Goal: Transaction & Acquisition: Purchase product/service

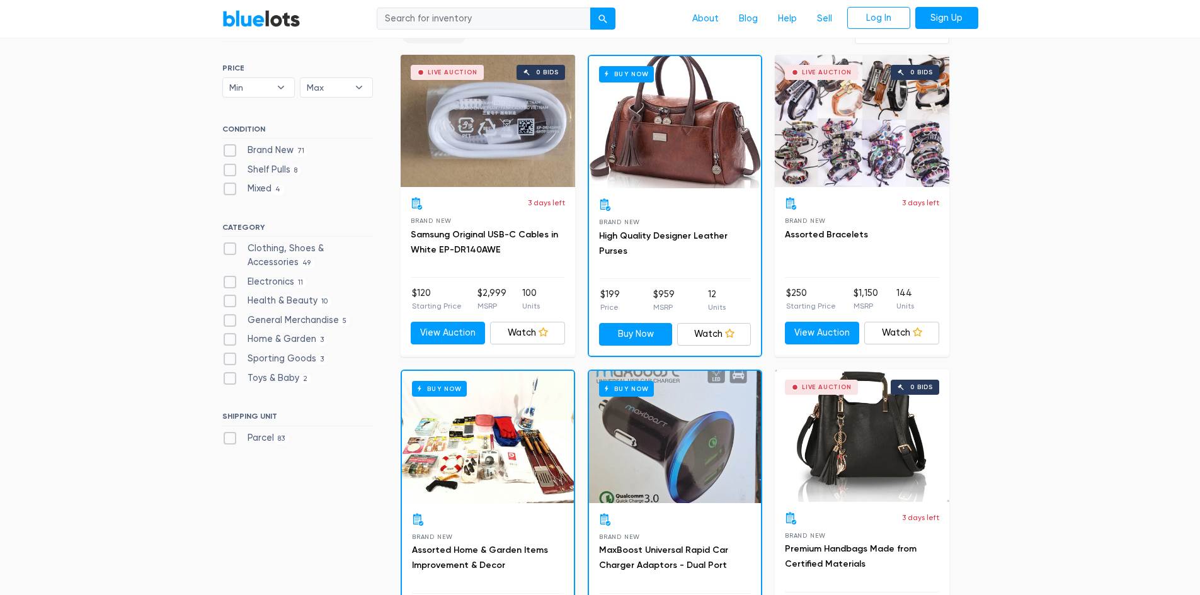
scroll to position [378, 0]
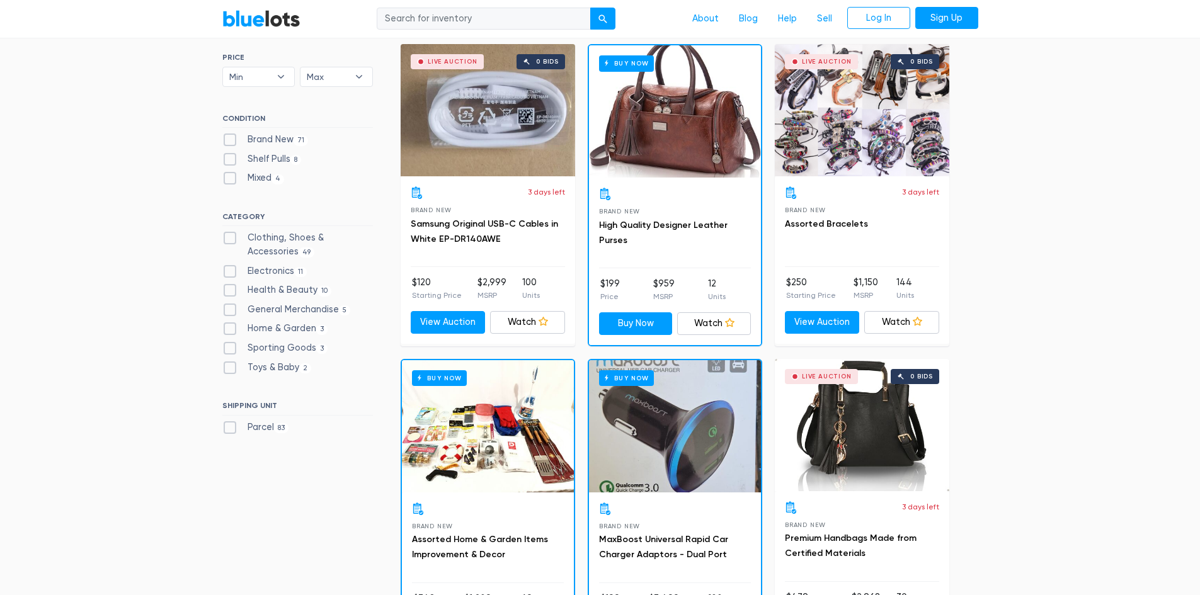
click at [260, 275] on label "Electronics 11" at bounding box center [264, 271] width 85 height 14
click at [230, 273] on input "Electronics 11" at bounding box center [226, 268] width 8 height 8
checkbox input "true"
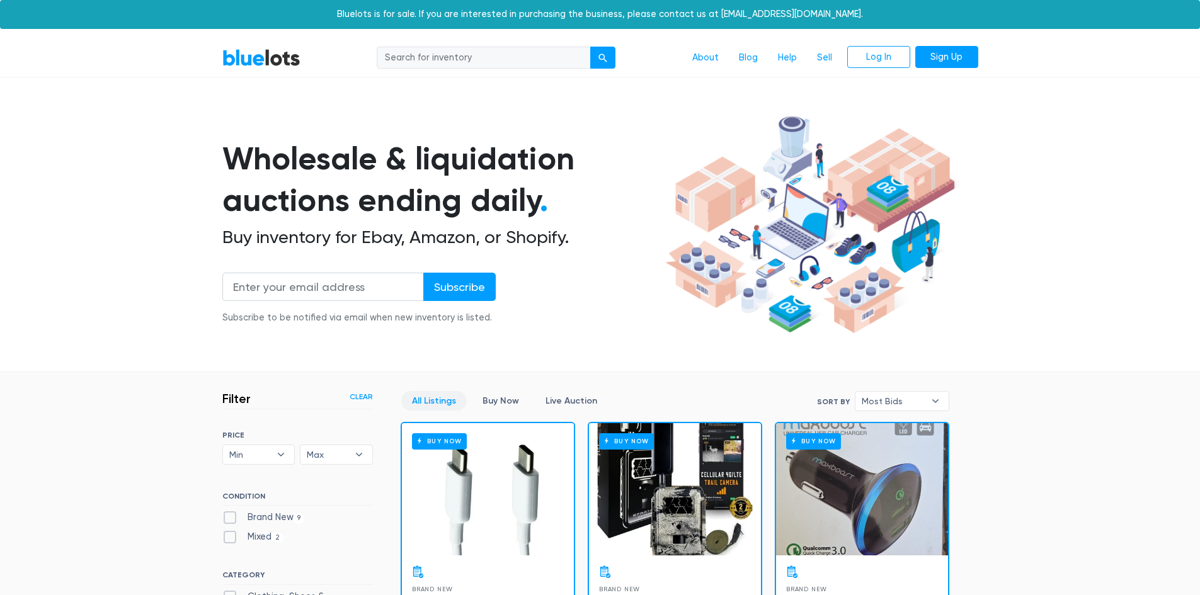
scroll to position [339, 0]
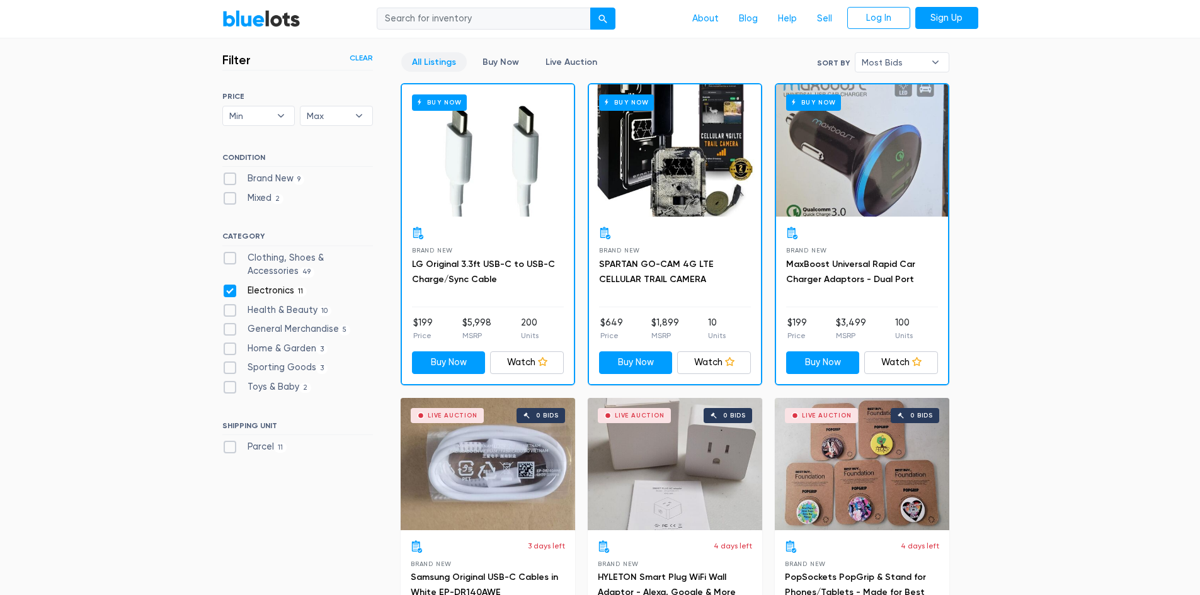
click at [461, 259] on link "LG Original 3.3ft USB-C to USB-C Charge/Sync Cable" at bounding box center [483, 272] width 143 height 26
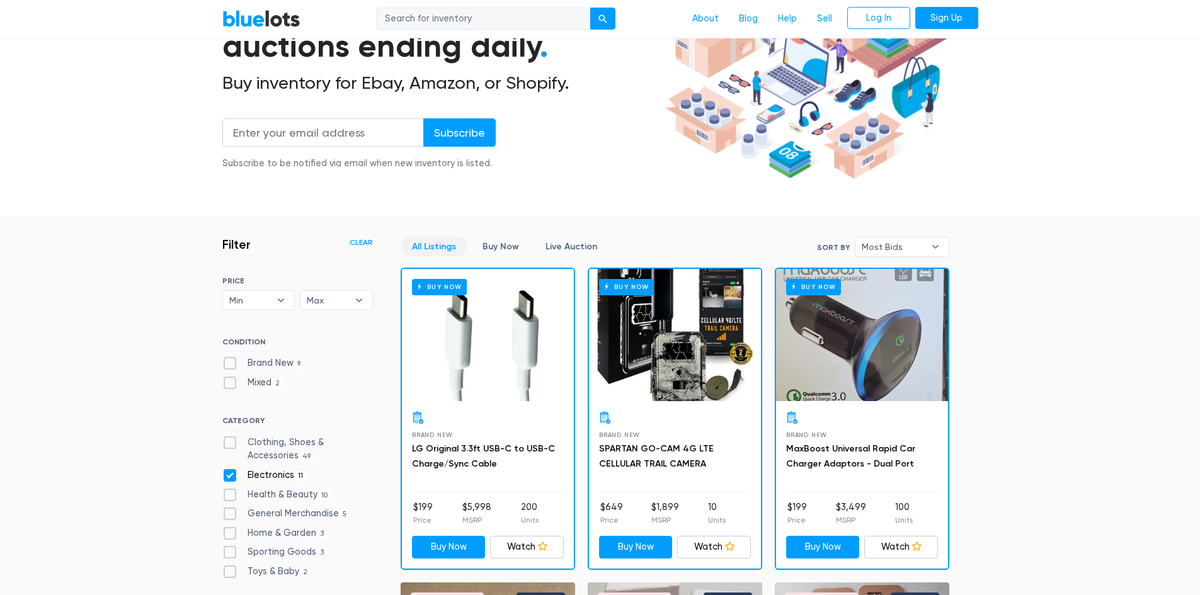
scroll to position [141, 0]
